Goal: Navigation & Orientation: Find specific page/section

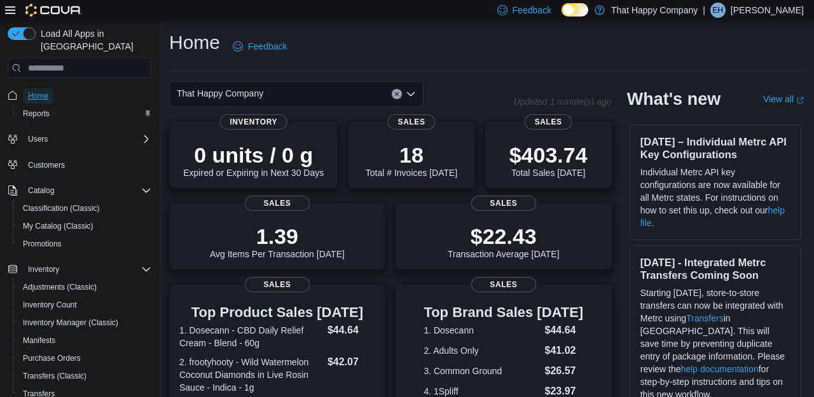
click at [37, 91] on span "Home" at bounding box center [38, 96] width 20 height 10
click at [38, 91] on span "Home" at bounding box center [38, 96] width 20 height 10
click at [57, 6] on img at bounding box center [53, 10] width 57 height 13
click at [30, 12] on img at bounding box center [53, 10] width 57 height 13
